Goal: Task Accomplishment & Management: Use online tool/utility

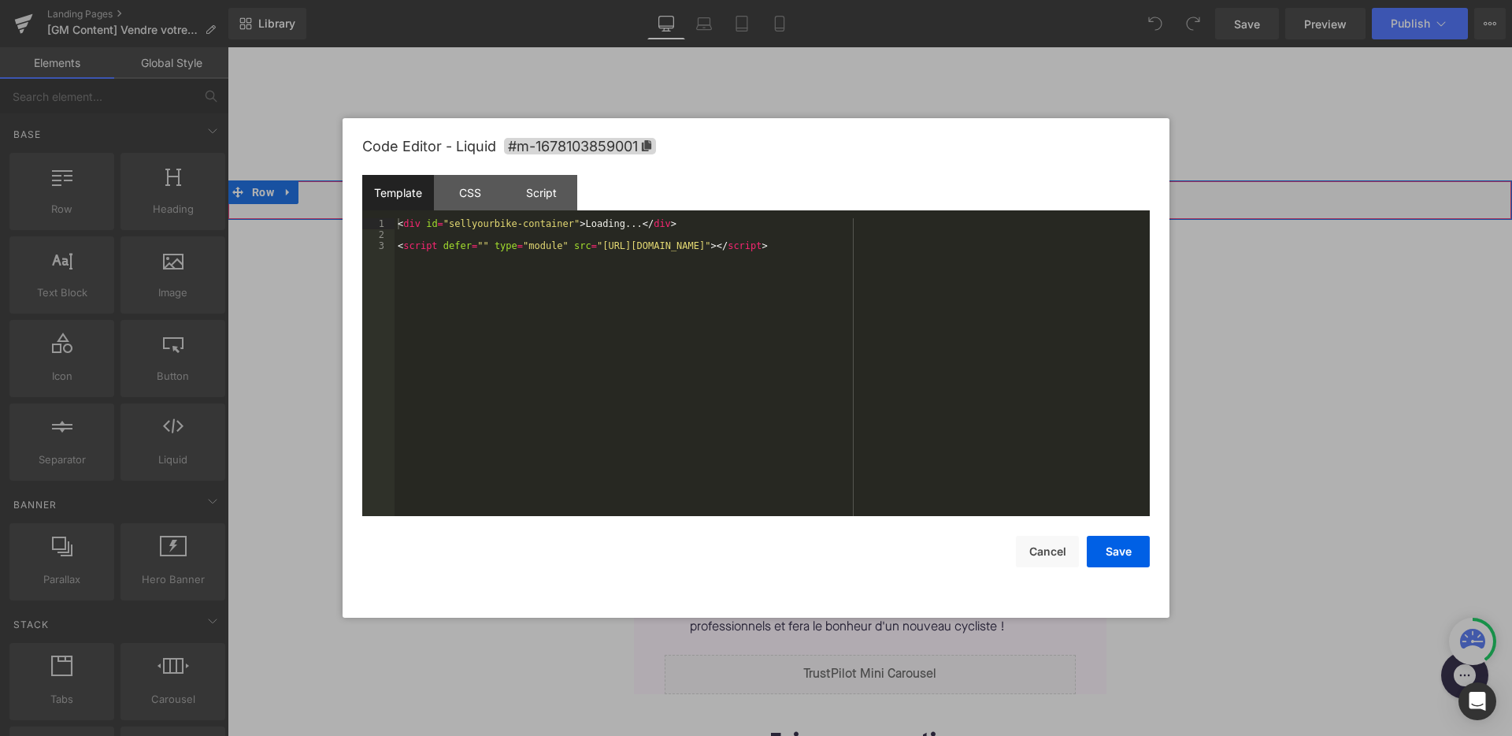
click at [890, 193] on div "Liquid" at bounding box center [870, 199] width 1284 height 39
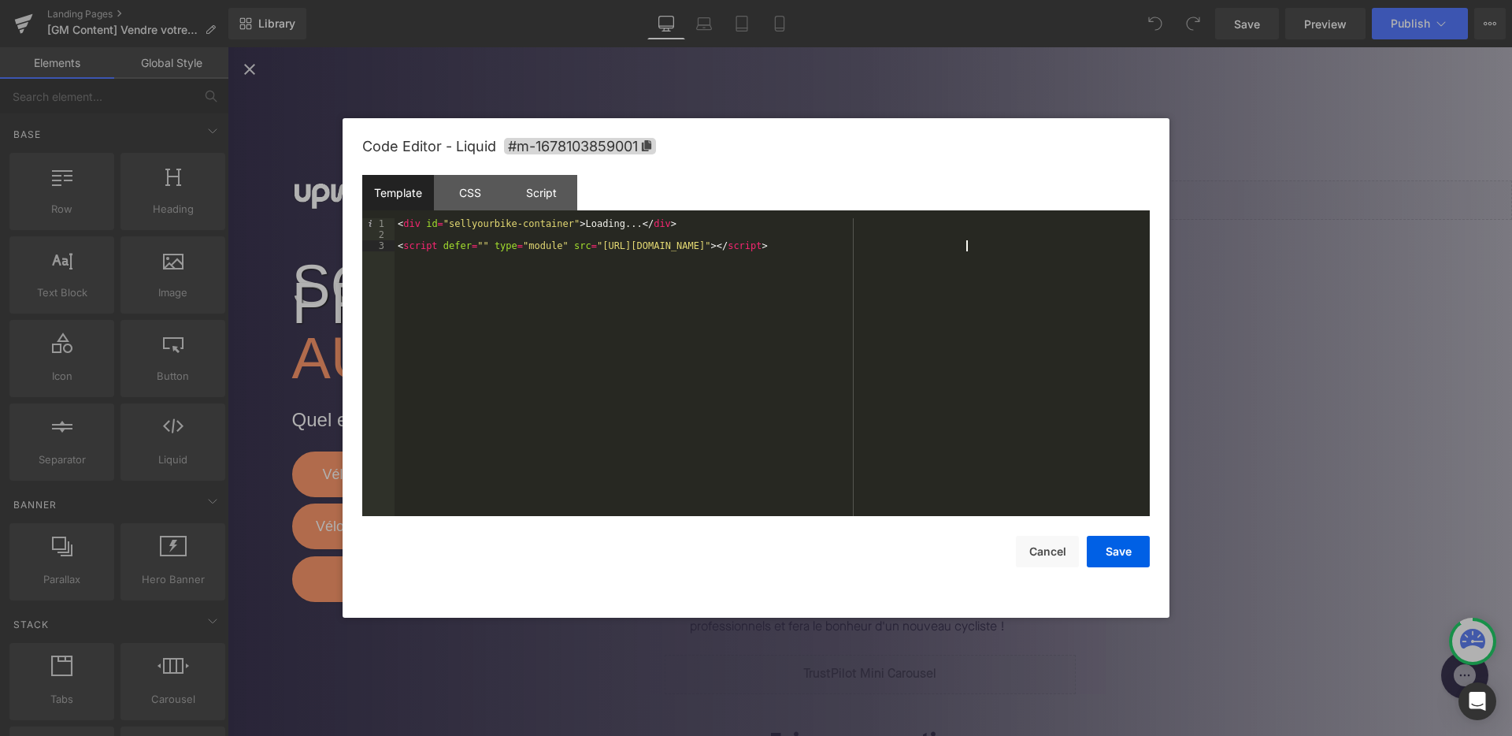
click at [965, 246] on div "< div id = "sellyourbike-container" > Loading... </ div > < script defer = "" t…" at bounding box center [772, 378] width 755 height 320
click at [571, 224] on div "< div id = "sellyourbike-container" > Loading... </ div > < script defer = "" t…" at bounding box center [772, 378] width 755 height 320
click at [1130, 554] on button "Save" at bounding box center [1118, 552] width 63 height 32
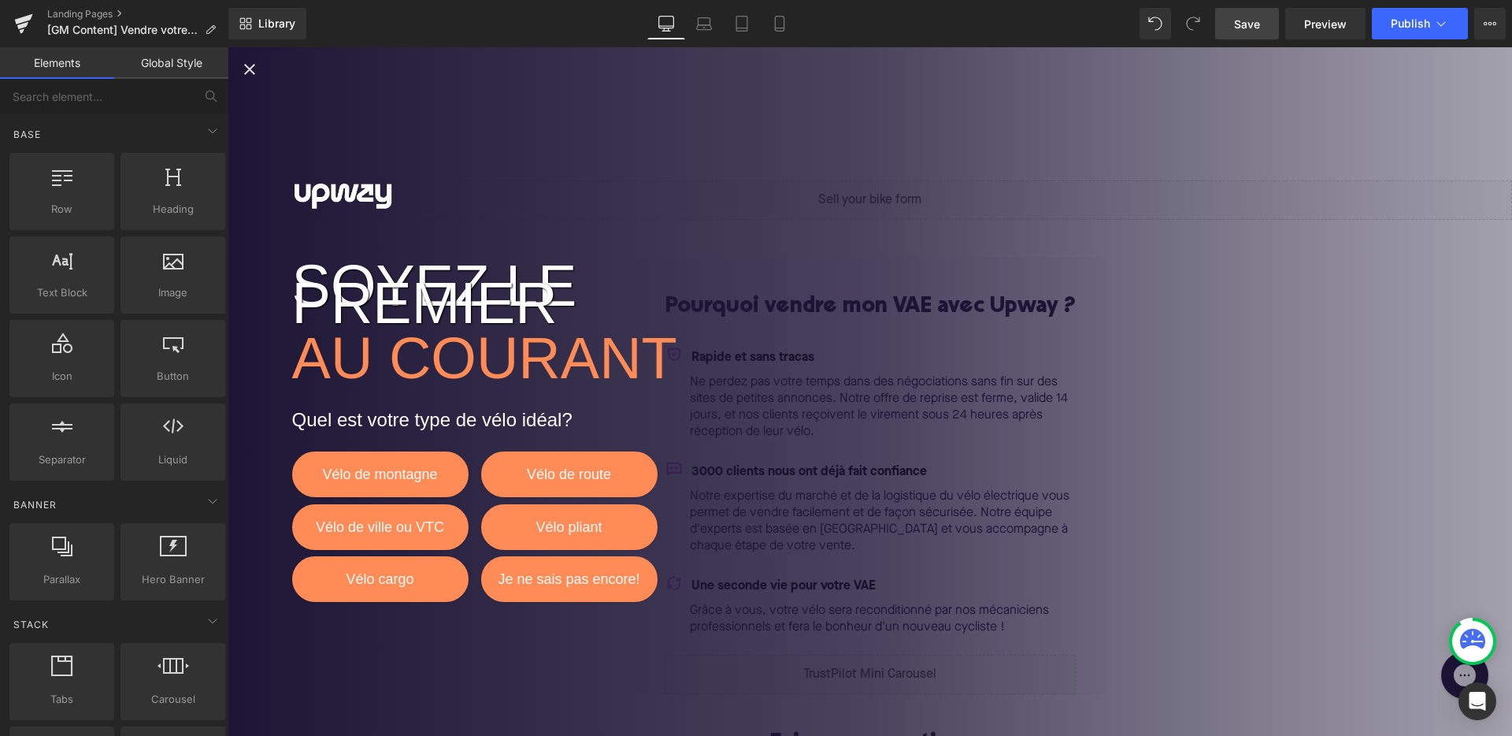
click at [1273, 28] on link "Save" at bounding box center [1247, 24] width 64 height 32
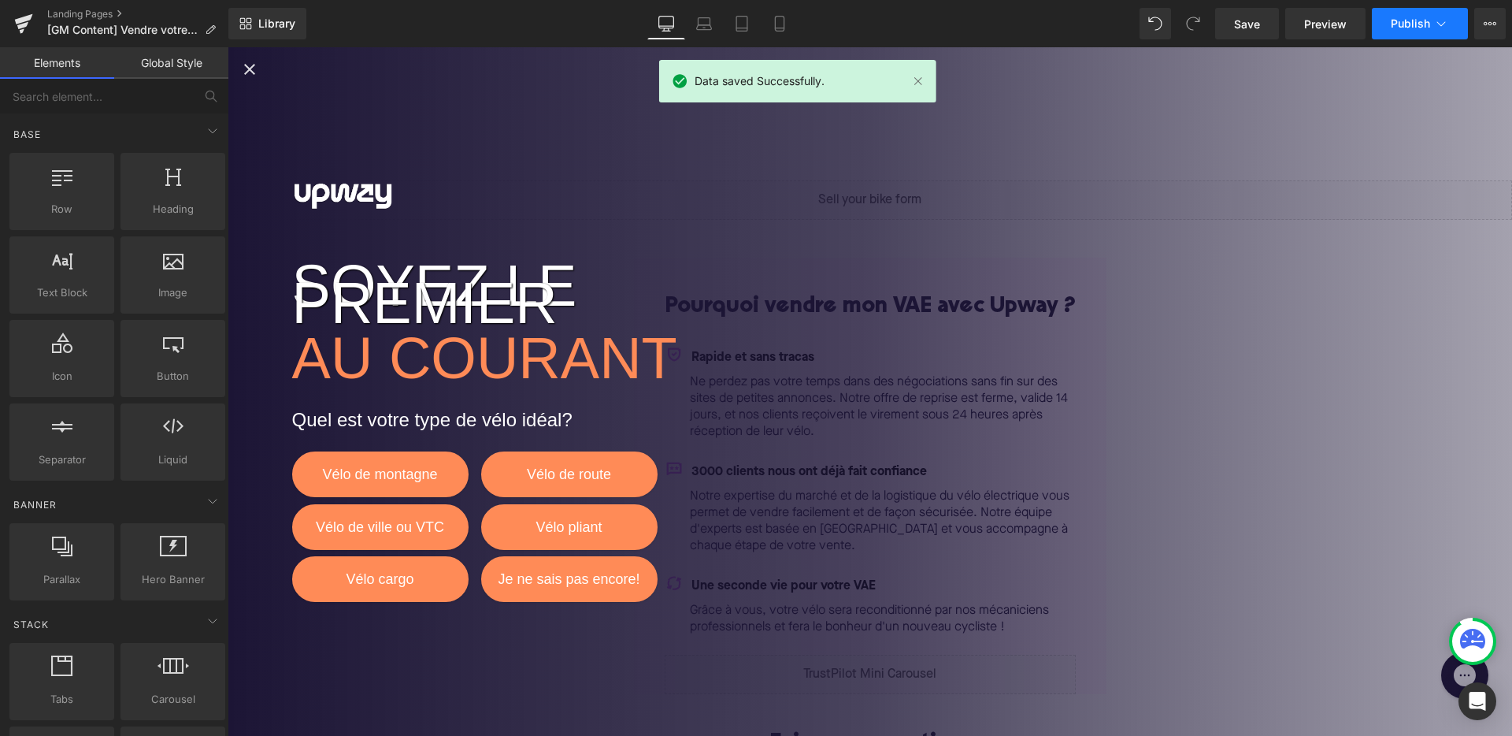
click at [1438, 27] on icon at bounding box center [1441, 24] width 16 height 16
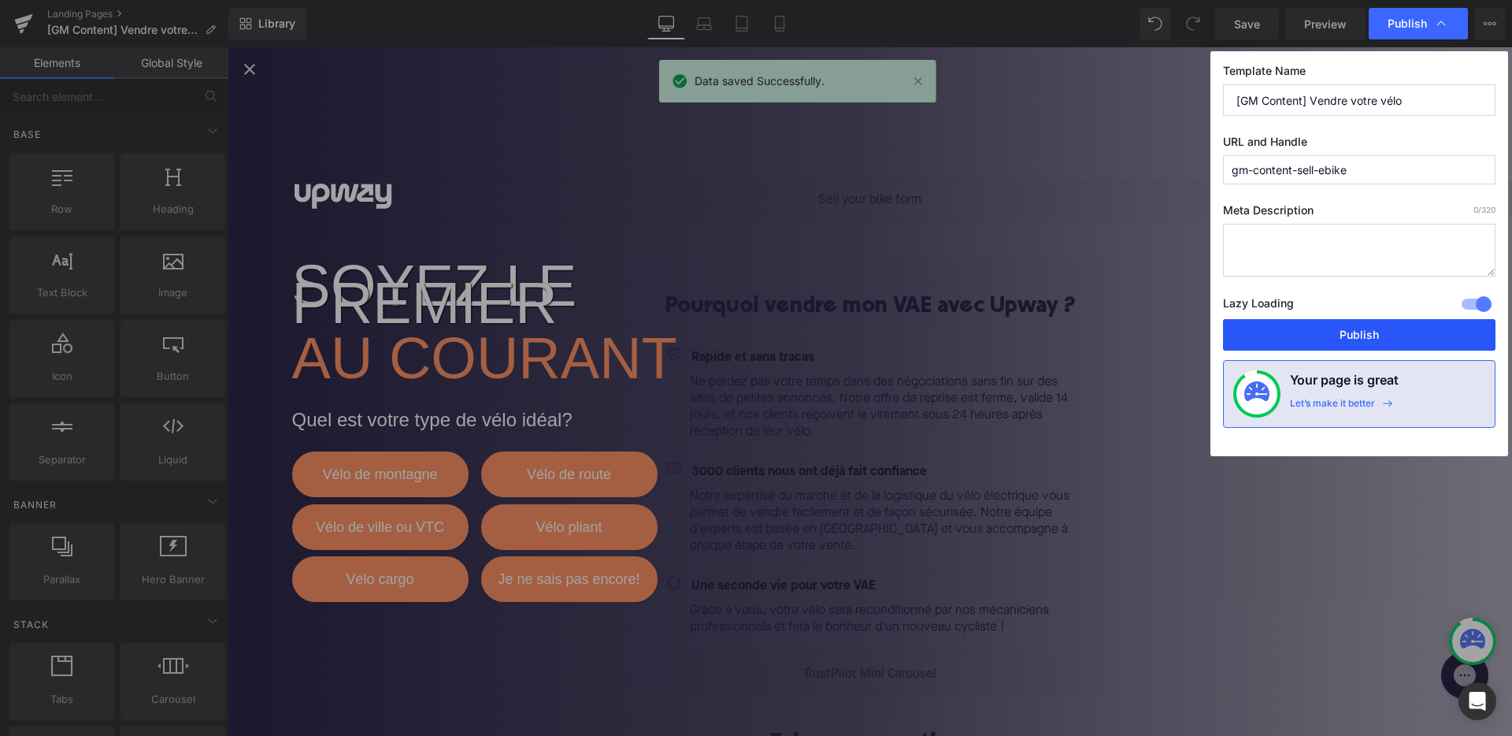
drag, startPoint x: 1343, startPoint y: 332, endPoint x: 1115, endPoint y: 253, distance: 241.1
click at [1343, 332] on button "Publish" at bounding box center [1359, 335] width 272 height 32
